Goal: Information Seeking & Learning: Learn about a topic

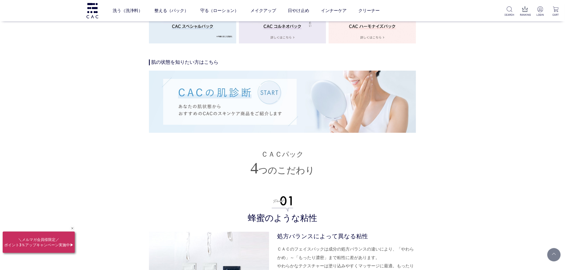
scroll to position [1009, 0]
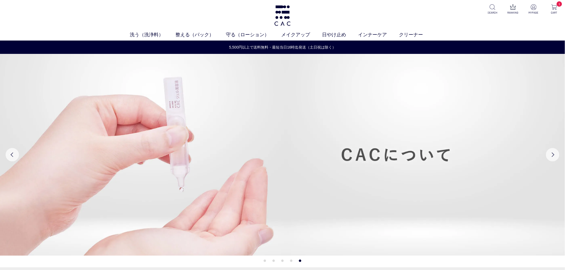
click at [551, 1] on div "洗う（洗浄料） 液体洗浄料 パウダー洗浄料 泡洗顔料 グッズ 整える（パック） フェイスパック ヘアパック 守る（ローション） 保湿化粧水 柔軟化粧水 美容液…" at bounding box center [282, 20] width 565 height 41
click at [552, 14] on p "CART" at bounding box center [554, 13] width 13 height 4
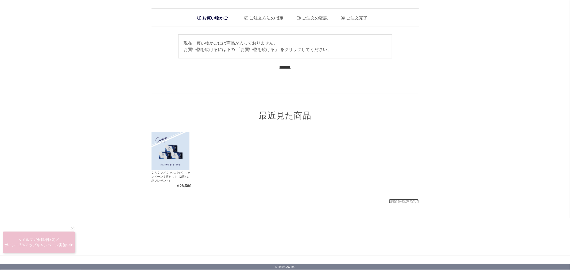
click at [402, 201] on link "履歴を残さない" at bounding box center [404, 201] width 30 height 5
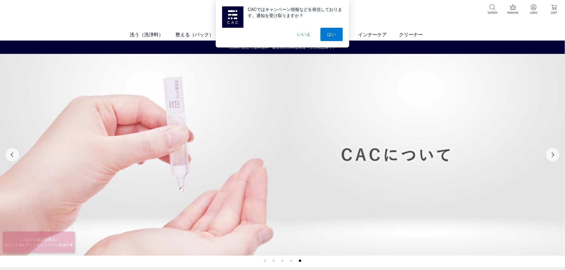
click at [303, 33] on button "いいえ" at bounding box center [304, 34] width 27 height 13
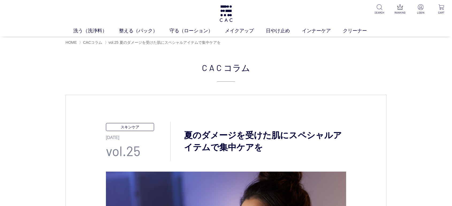
click at [122, 78] on h2 "CAC コラム" at bounding box center [225, 71] width 321 height 21
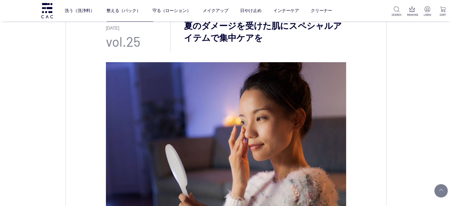
scroll to position [119, 0]
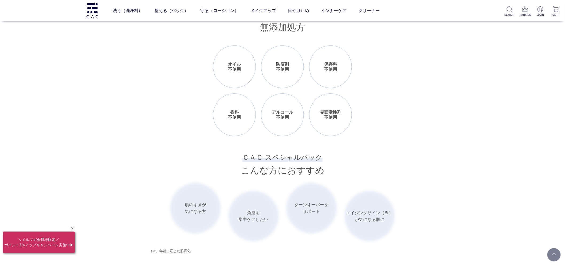
scroll to position [742, 0]
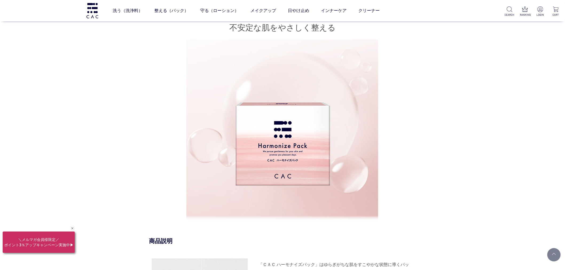
scroll to position [237, 0]
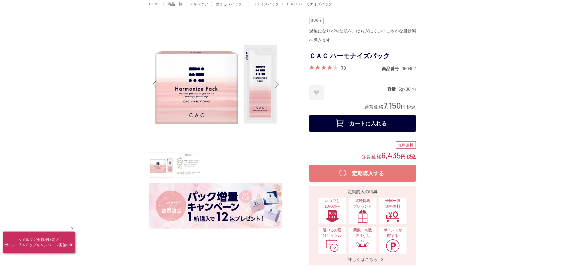
scroll to position [0, 0]
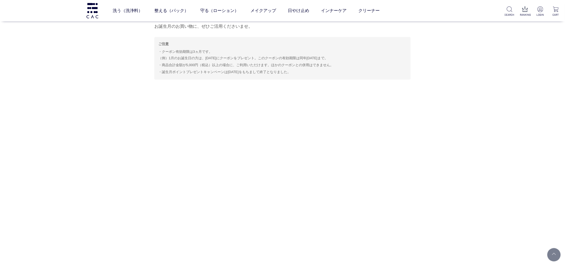
scroll to position [3028, 0]
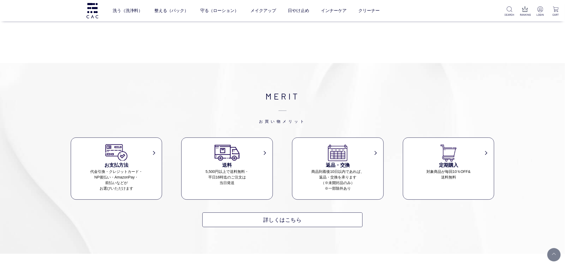
click at [103, 104] on span "お買い物メリット" at bounding box center [283, 113] width 424 height 21
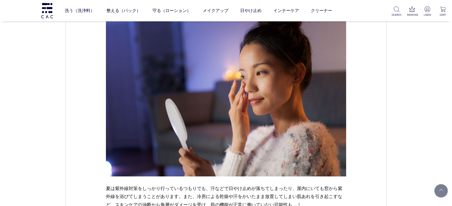
drag, startPoint x: 0, startPoint y: 136, endPoint x: 1, endPoint y: 128, distance: 8.6
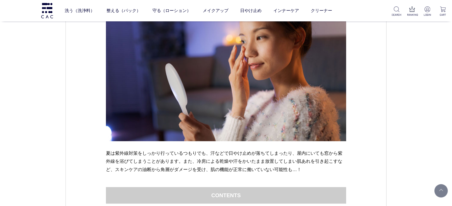
scroll to position [119, 0]
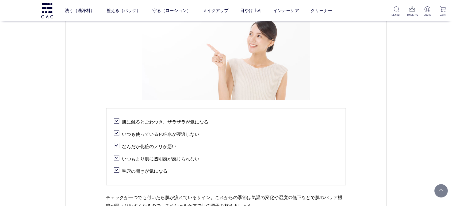
scroll to position [297, 0]
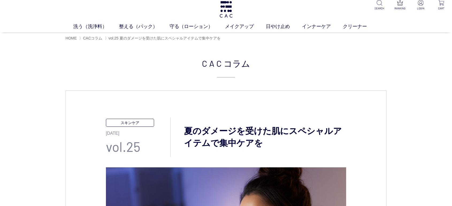
scroll to position [0, 0]
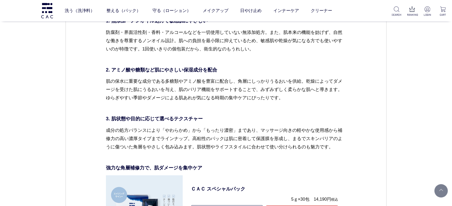
drag, startPoint x: 248, startPoint y: 164, endPoint x: 267, endPoint y: 200, distance: 41.2
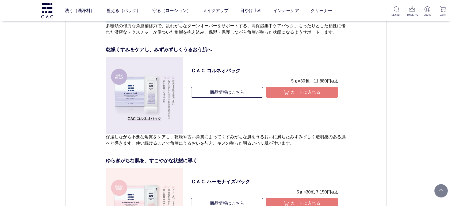
scroll to position [1956, 0]
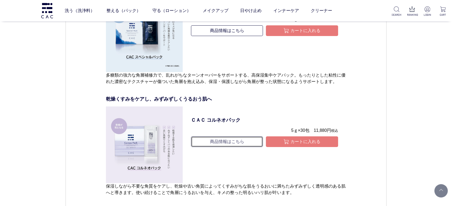
click at [225, 142] on link "商品情報はこちら" at bounding box center [227, 142] width 72 height 11
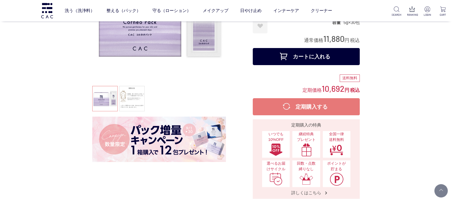
scroll to position [148, 0]
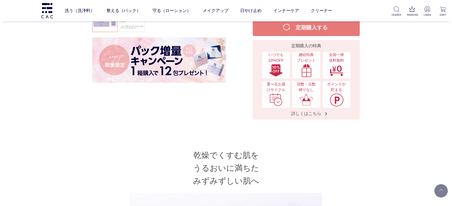
drag, startPoint x: 1, startPoint y: 141, endPoint x: 8, endPoint y: 133, distance: 10.6
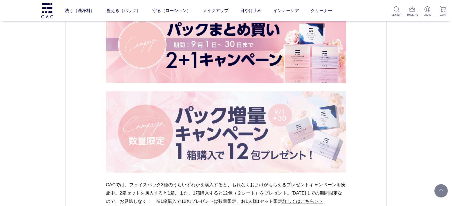
scroll to position [2134, 0]
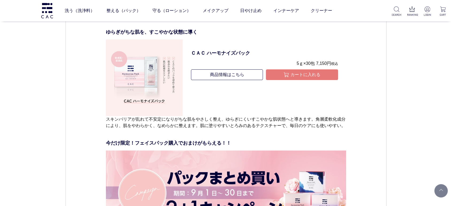
click at [227, 81] on ul "商品情報はこちら カートに入れる" at bounding box center [264, 78] width 147 height 19
click at [227, 78] on link "商品情報はこちら" at bounding box center [227, 74] width 72 height 11
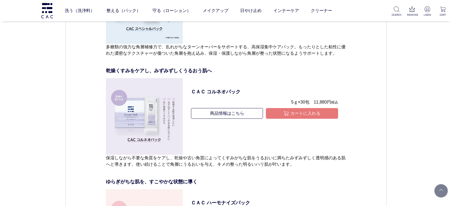
scroll to position [1956, 0]
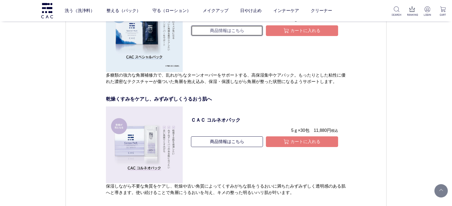
click at [224, 32] on link "商品情報はこちら" at bounding box center [227, 30] width 72 height 11
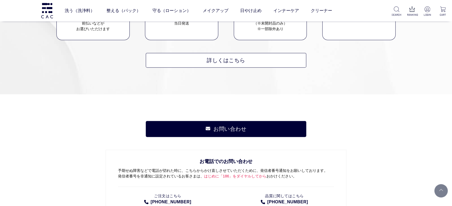
scroll to position [2847, 0]
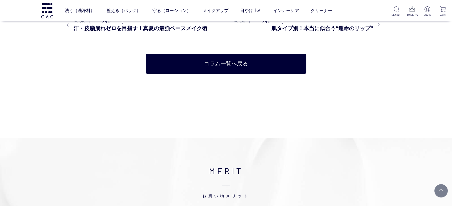
scroll to position [2461, 0]
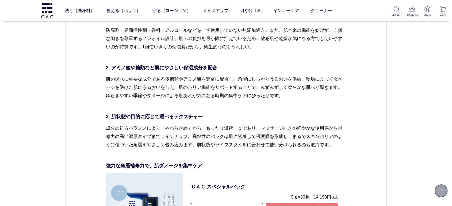
click at [439, 187] on link at bounding box center [440, 190] width 13 height 13
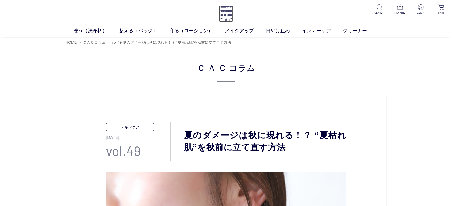
click at [229, 19] on img at bounding box center [226, 13] width 14 height 17
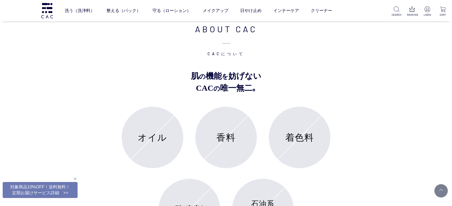
scroll to position [2137, 0]
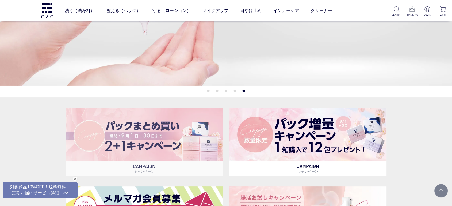
scroll to position [0, 0]
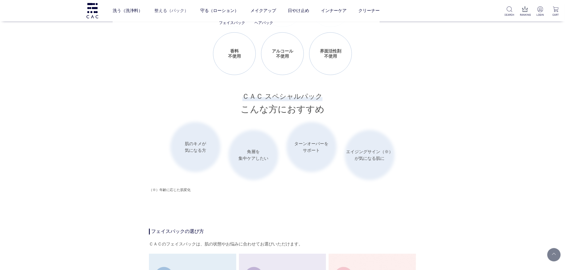
scroll to position [534, 0]
